Goal: Information Seeking & Learning: Learn about a topic

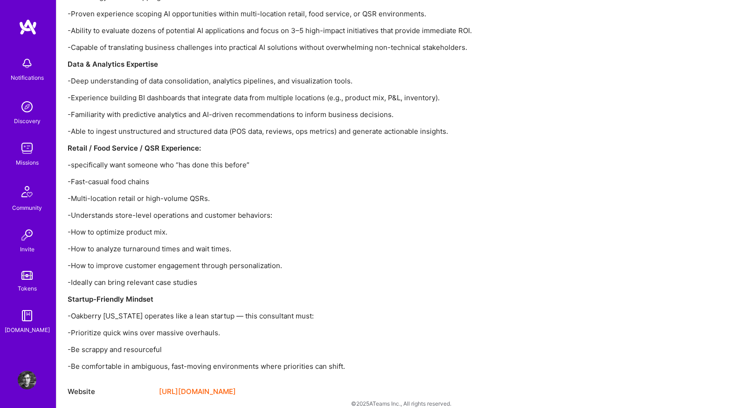
scroll to position [1200, 0]
click at [35, 151] on img at bounding box center [27, 148] width 19 height 19
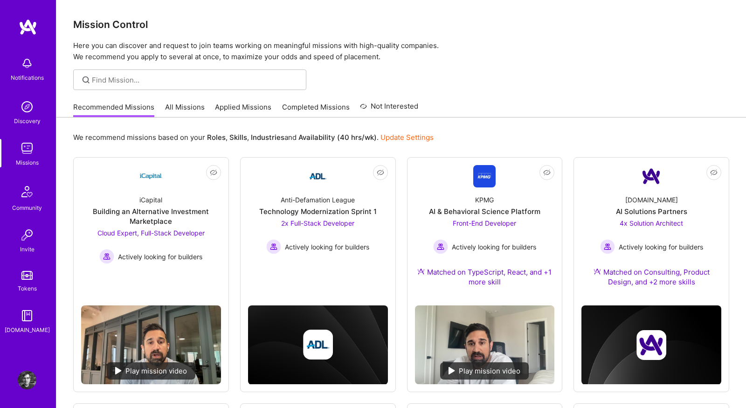
click at [177, 108] on link "All Missions" at bounding box center [185, 109] width 40 height 15
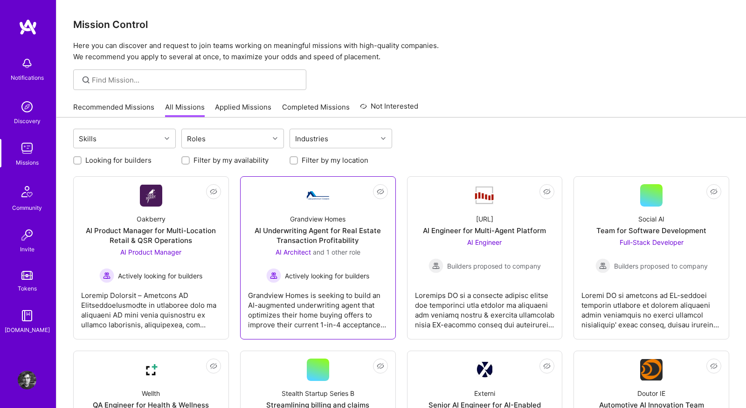
click at [345, 303] on div "Grandview Homes is seeking to build an AI-augmented underwriting agent that opt…" at bounding box center [318, 306] width 140 height 47
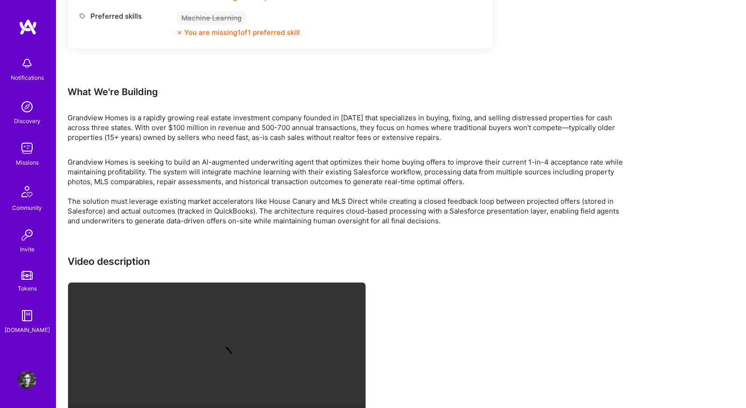
scroll to position [898, 0]
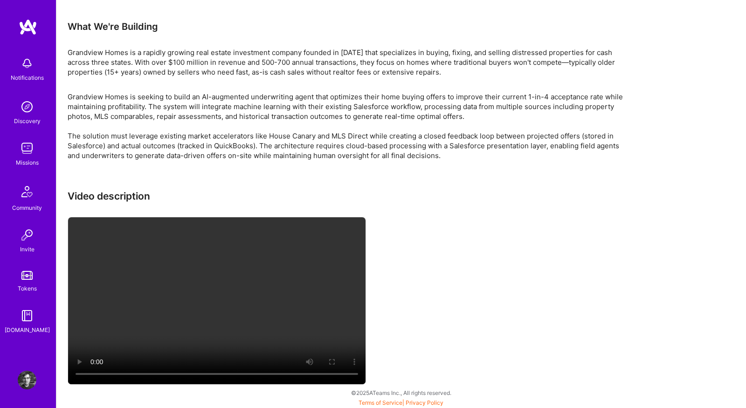
click at [28, 159] on div "Missions" at bounding box center [27, 163] width 23 height 10
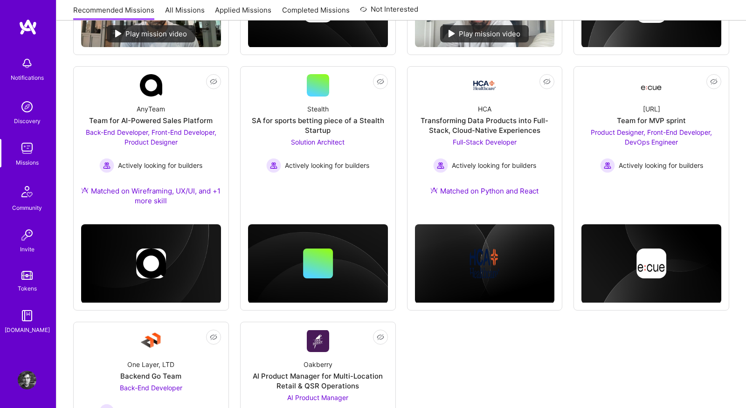
scroll to position [337, 0]
